Goal: Navigation & Orientation: Understand site structure

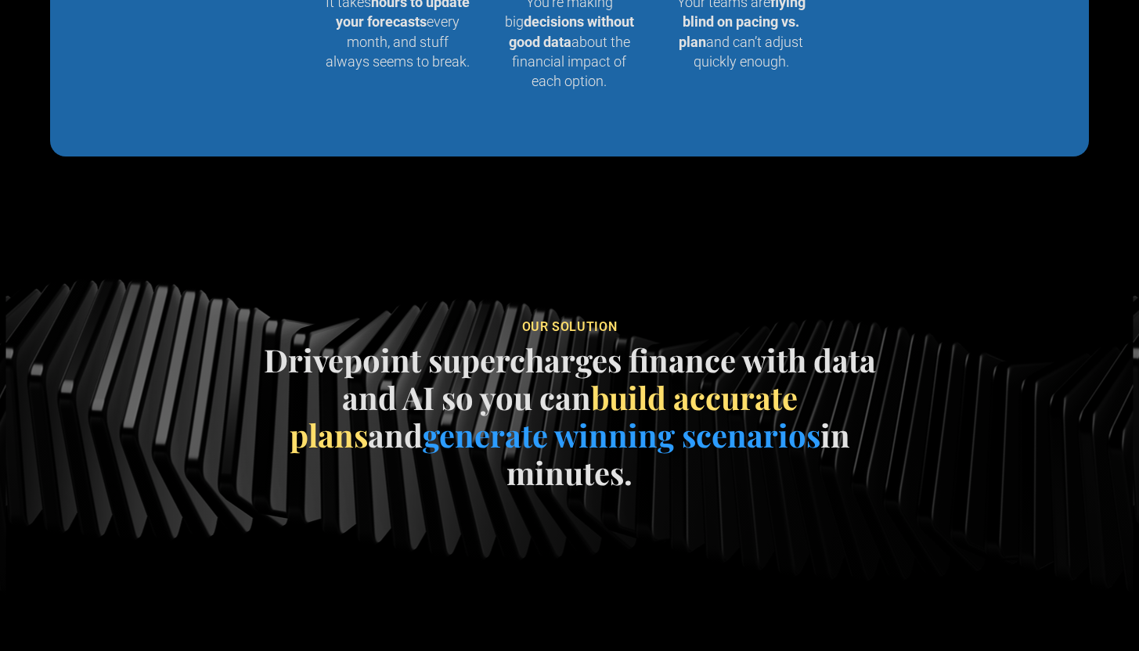
scroll to position [2189, 0]
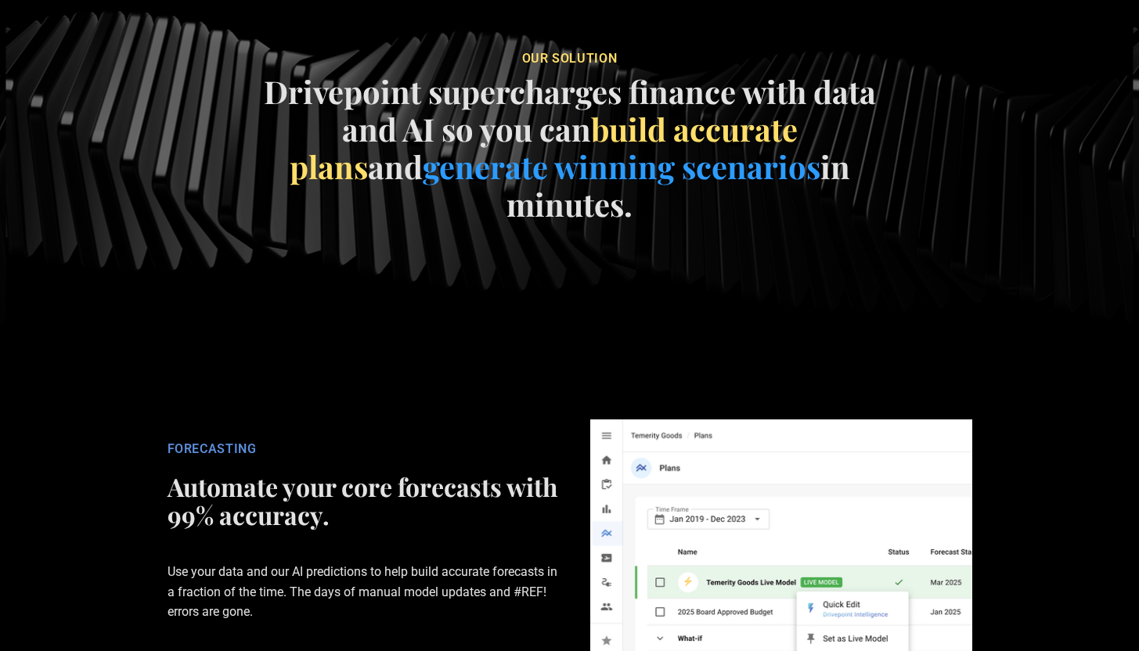
click at [509, 419] on div "FORECASTING Automate your core forecasts with 99% accuracy. Use your data and o…" at bounding box center [569, 610] width 845 height 382
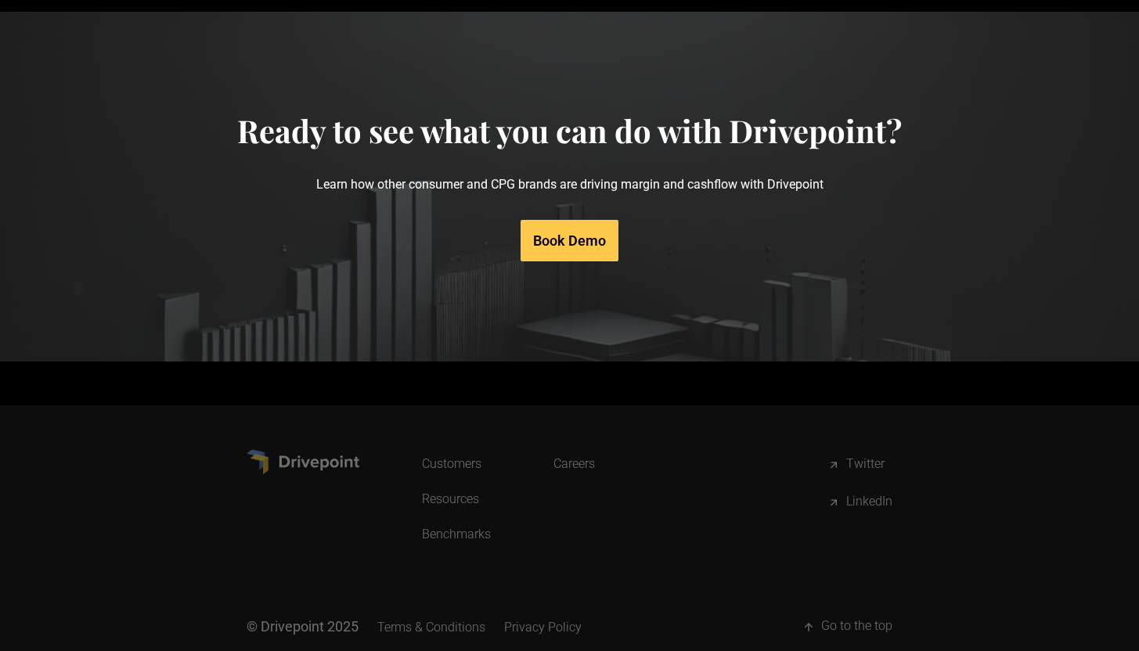
scroll to position [7996, 0]
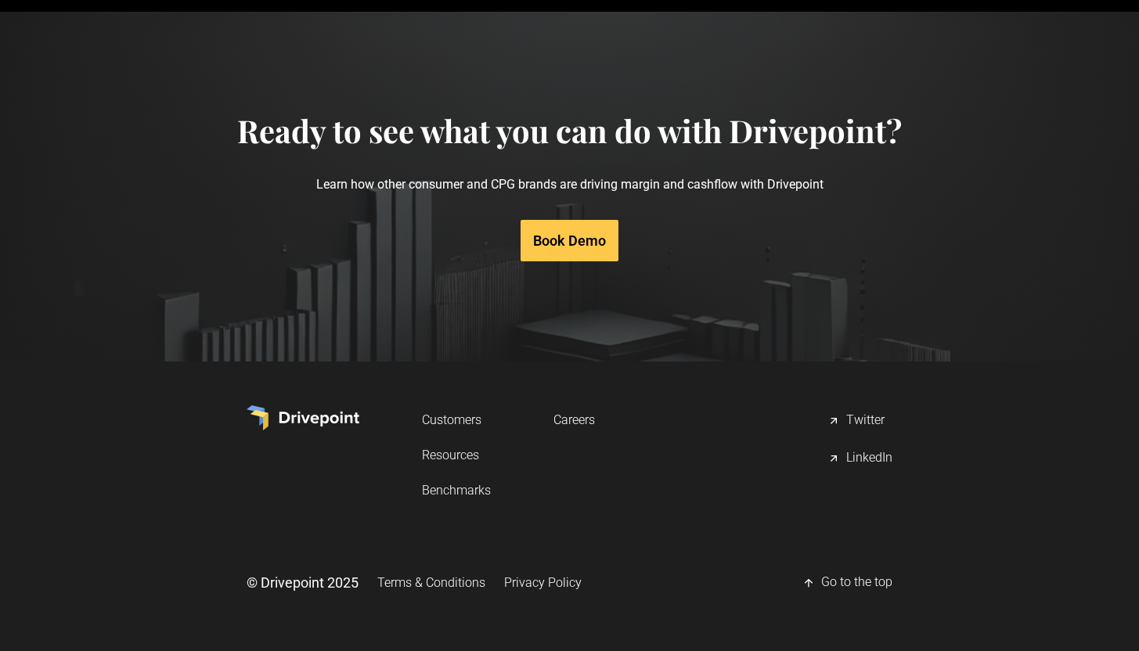
click at [467, 421] on link "Customers" at bounding box center [456, 419] width 69 height 29
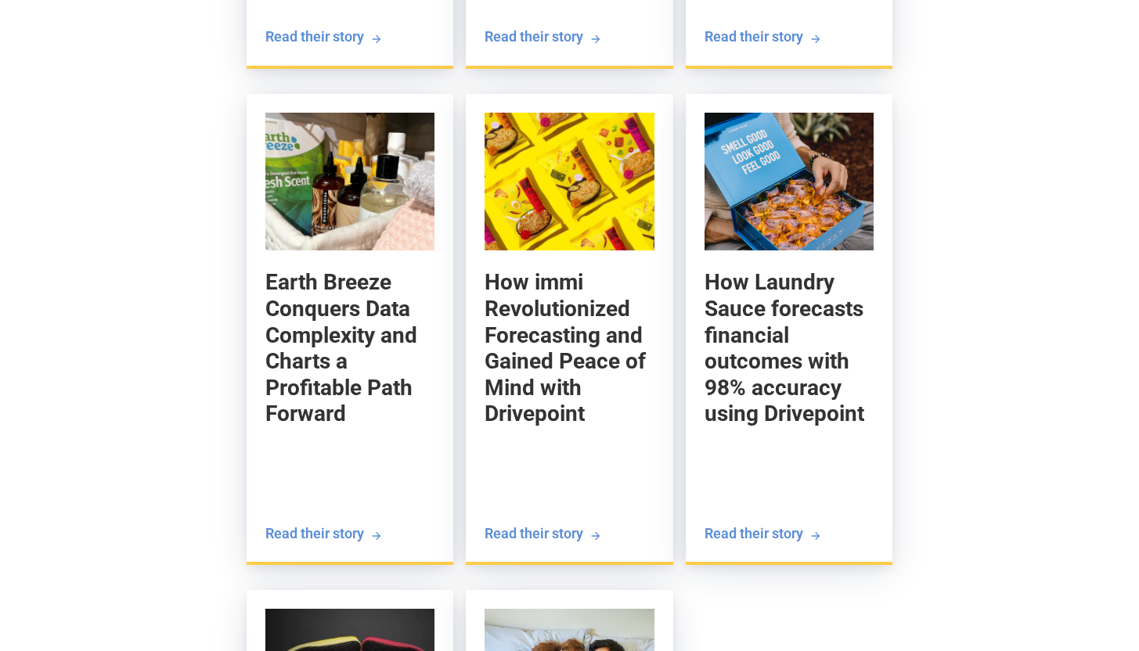
scroll to position [3187, 0]
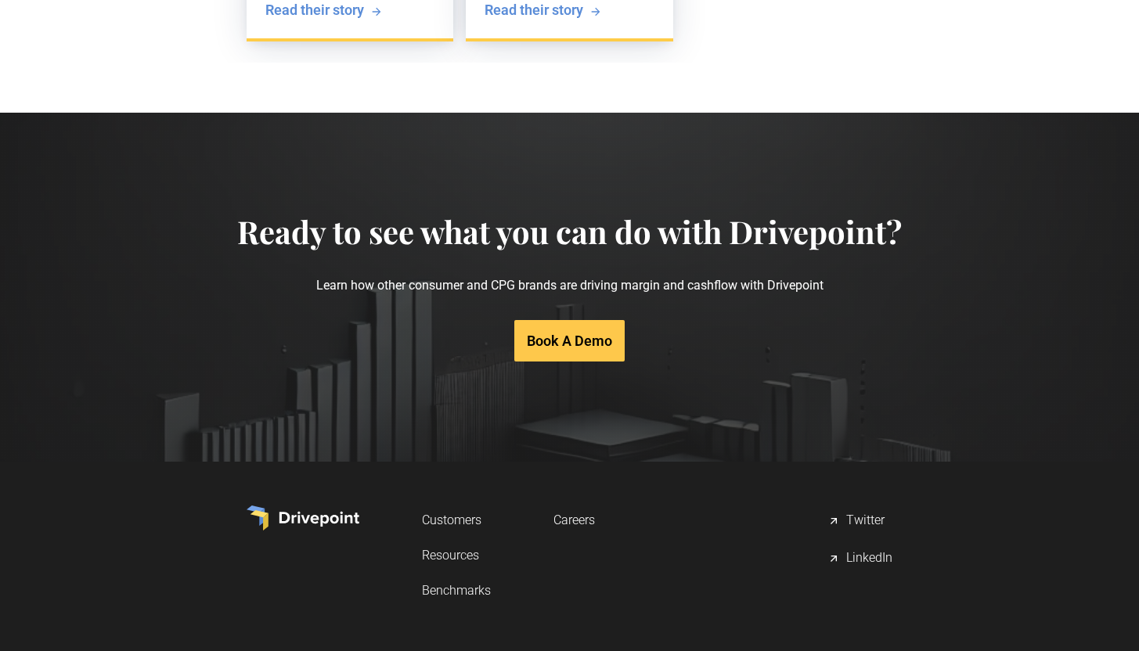
click at [448, 552] on link "Resources" at bounding box center [456, 555] width 69 height 29
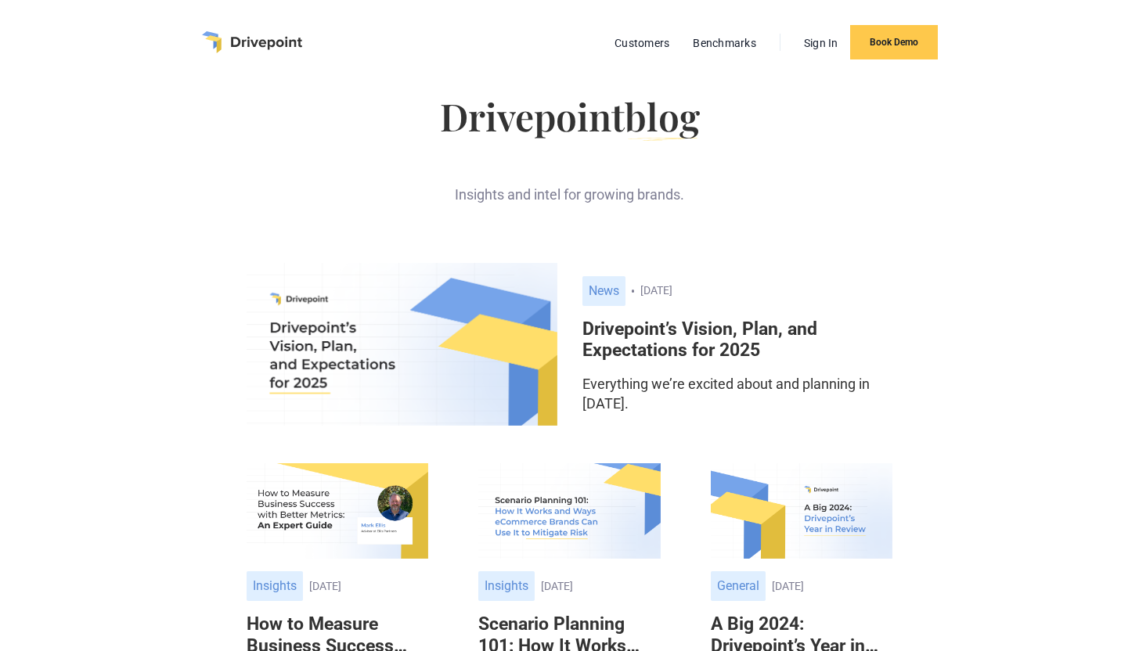
click at [247, 52] on img "home" at bounding box center [252, 42] width 100 height 22
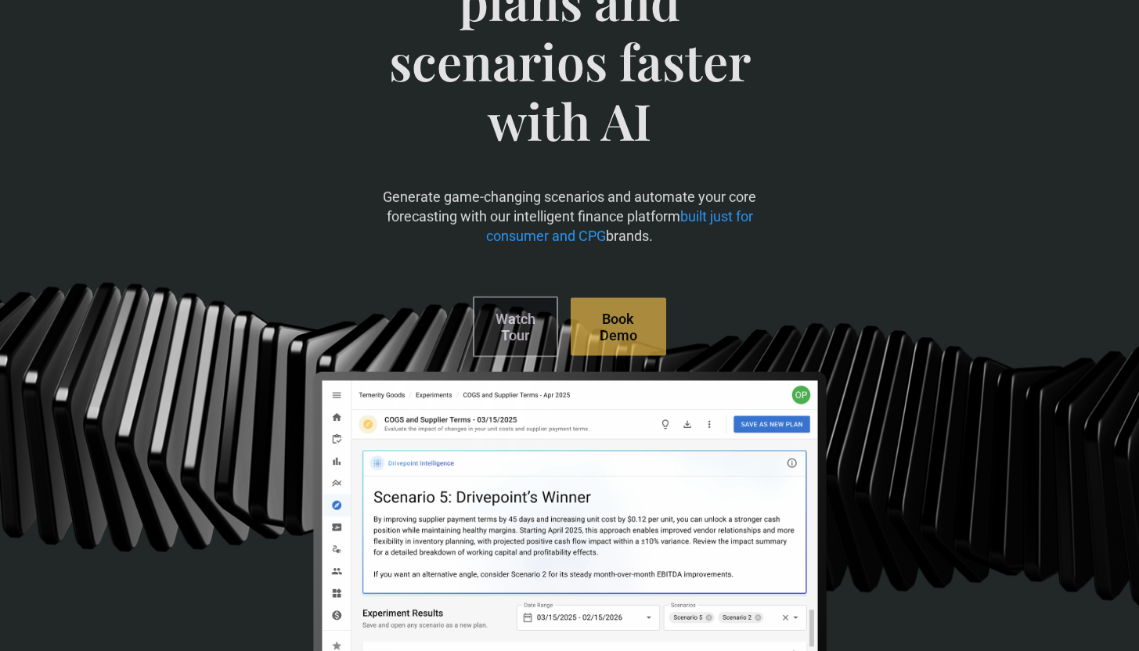
scroll to position [279, 0]
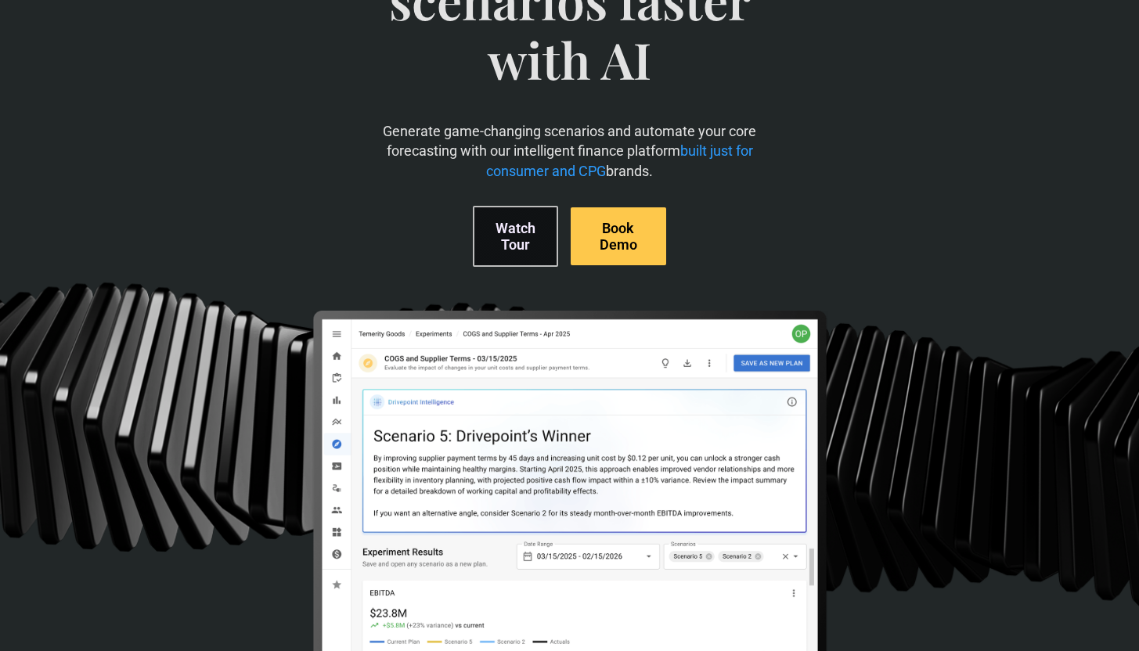
click at [547, 233] on link "Watch Tour" at bounding box center [515, 236] width 85 height 61
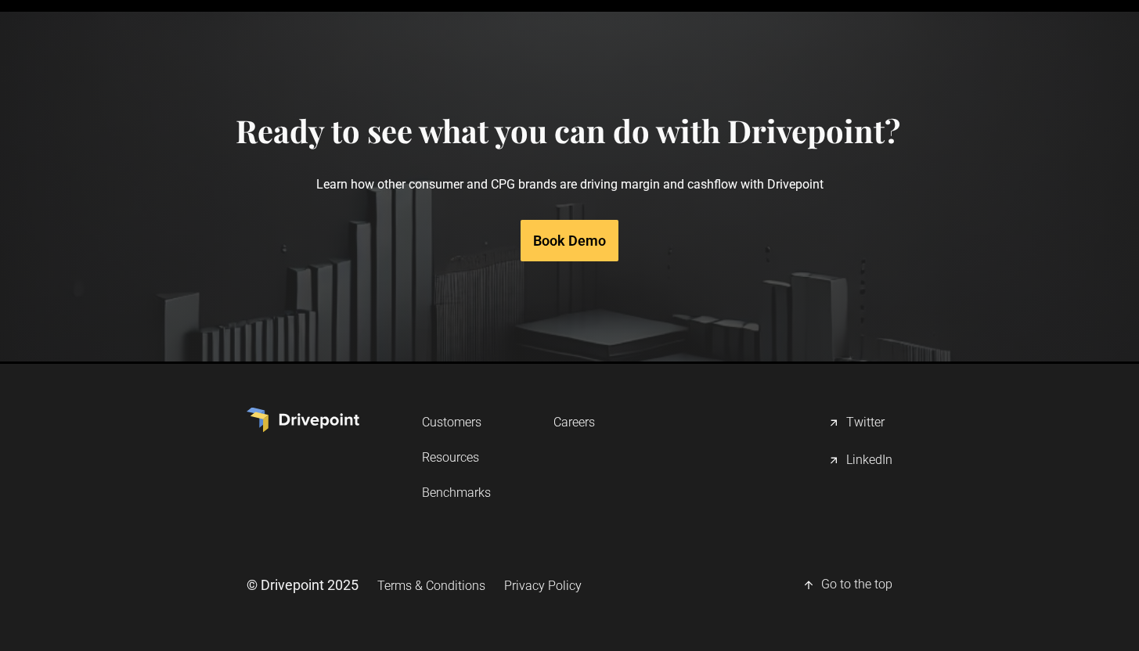
scroll to position [7996, 0]
click at [567, 419] on link "Careers" at bounding box center [573, 419] width 41 height 29
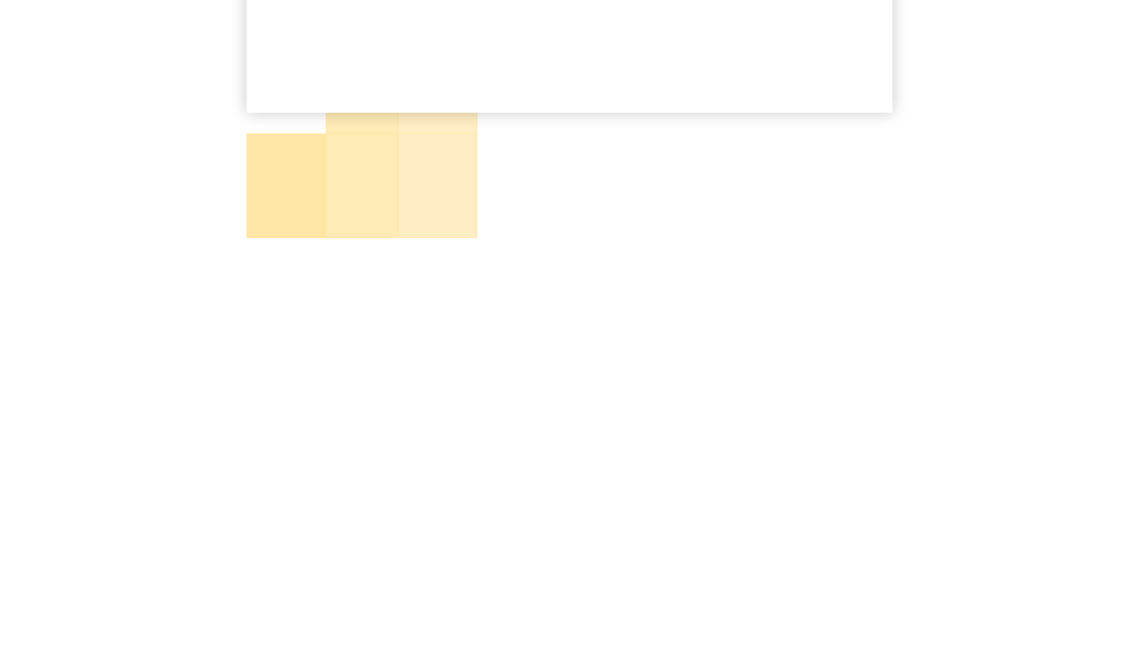
scroll to position [854, 0]
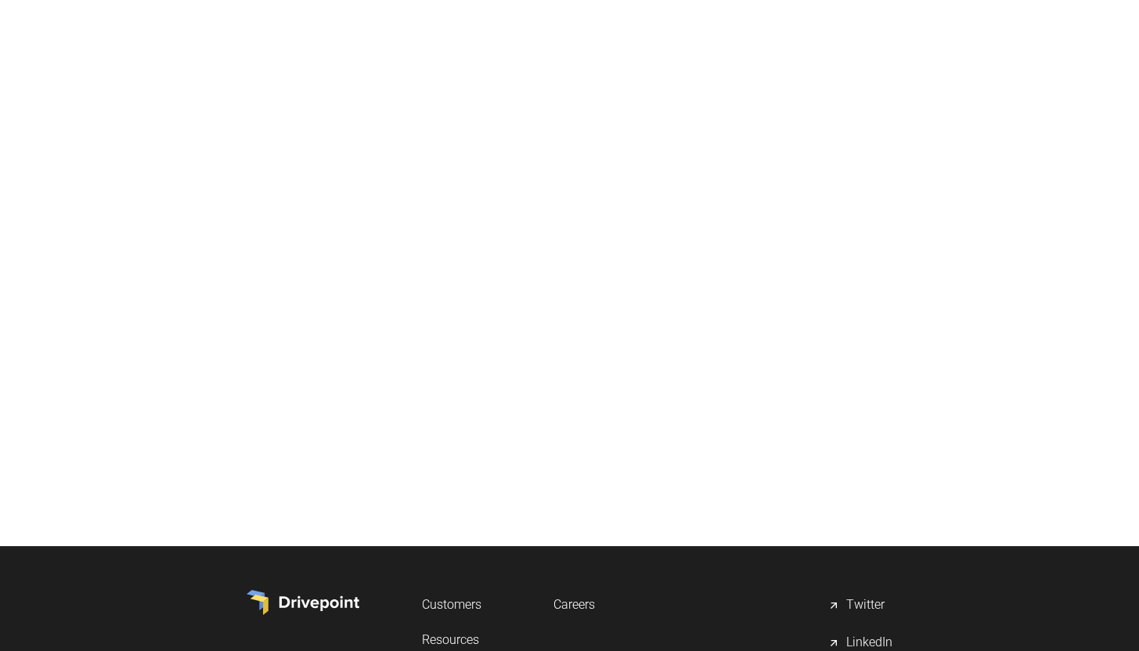
scroll to position [894, 0]
